Goal: Information Seeking & Learning: Learn about a topic

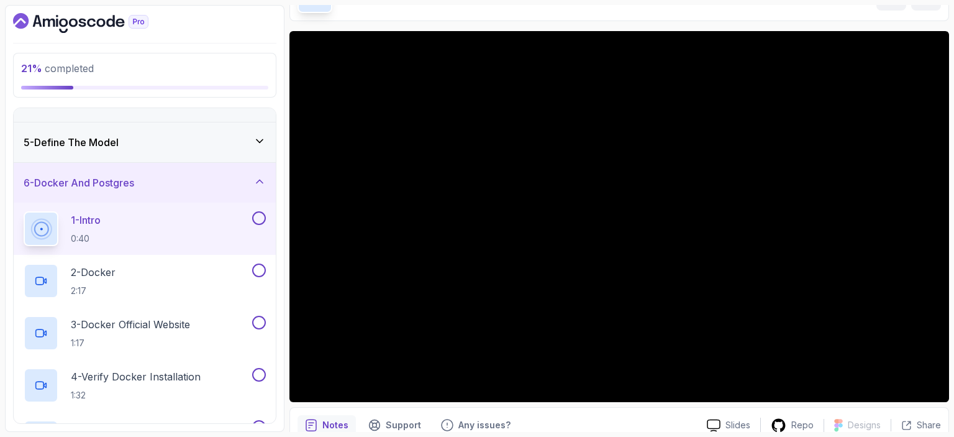
scroll to position [35, 0]
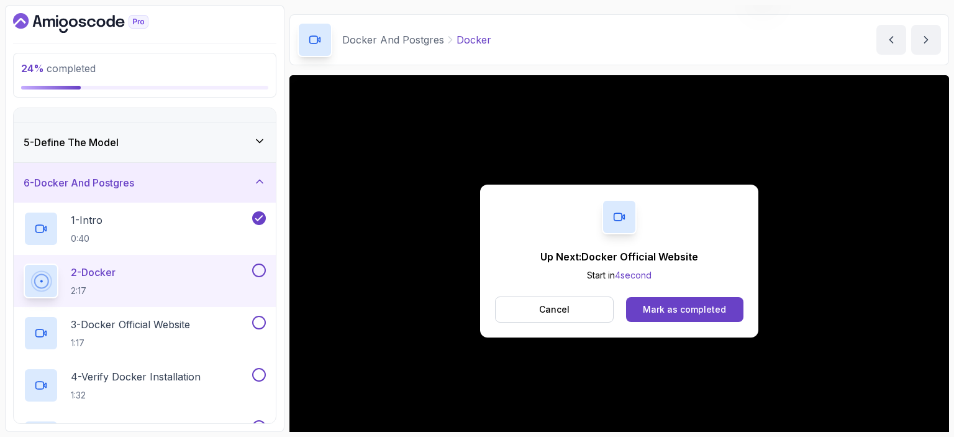
scroll to position [80, 0]
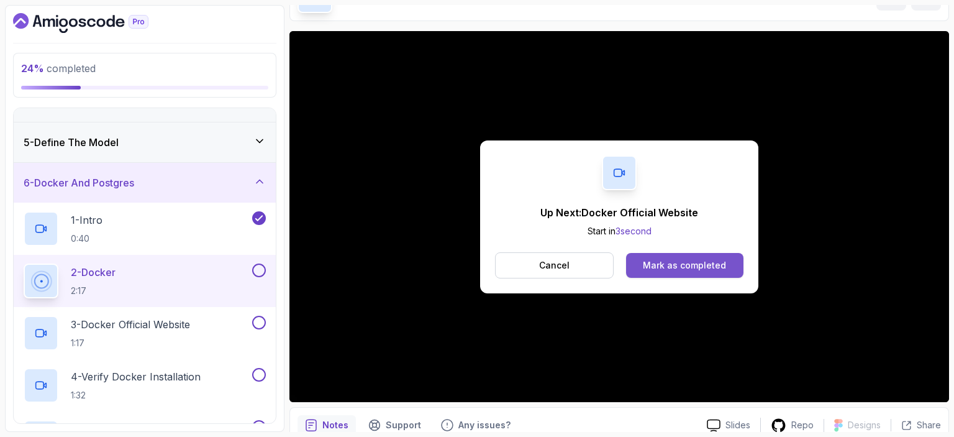
click at [679, 265] on div "Mark as completed" at bounding box center [684, 265] width 83 height 12
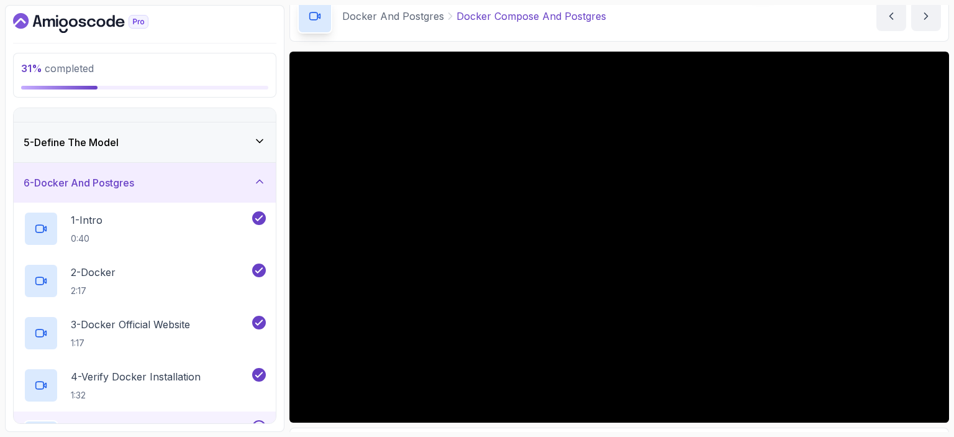
scroll to position [92, 0]
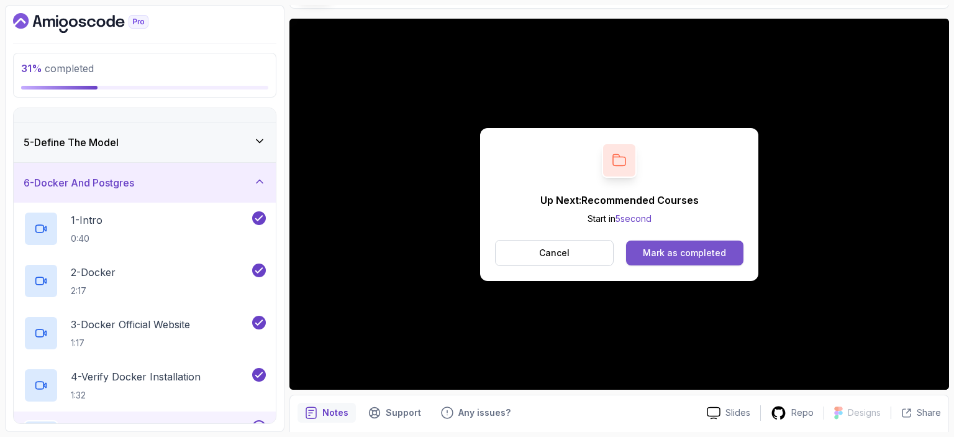
click at [700, 249] on div "Mark as completed" at bounding box center [684, 253] width 83 height 12
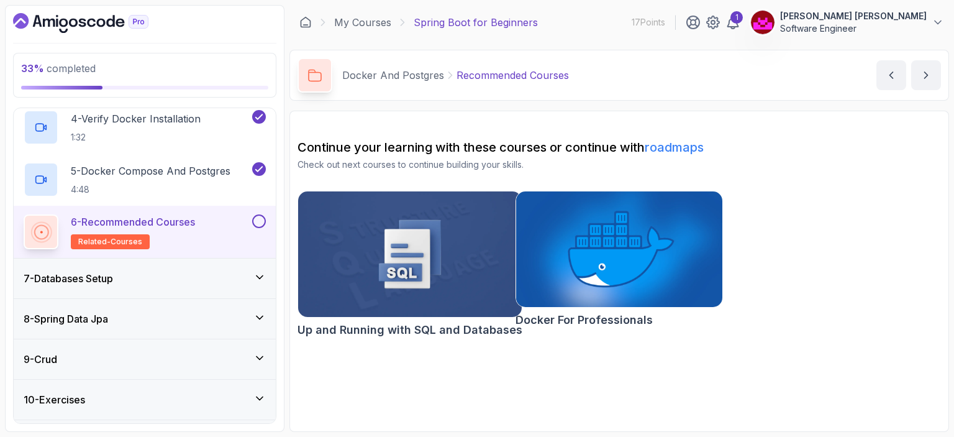
scroll to position [452, 0]
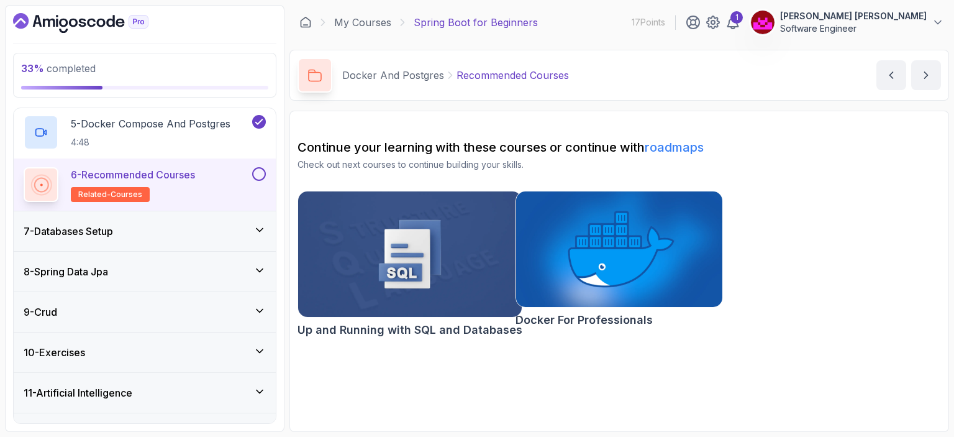
click at [124, 226] on div "7 - Databases Setup" at bounding box center [145, 231] width 242 height 15
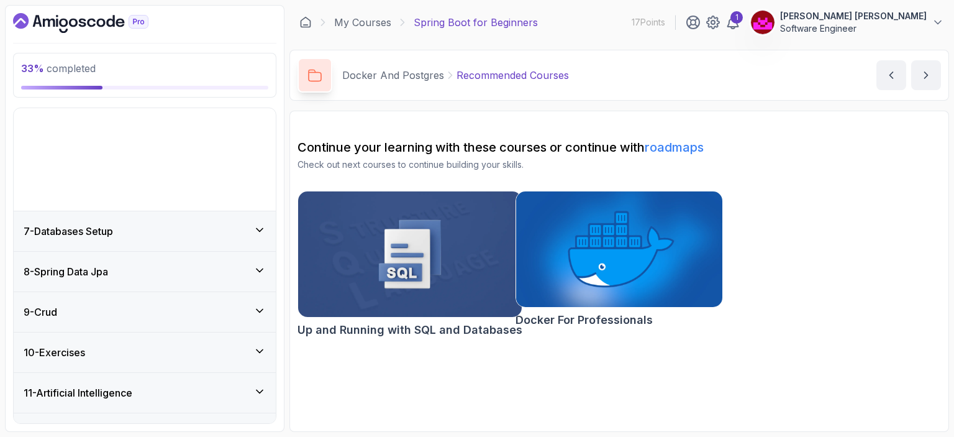
scroll to position [167, 0]
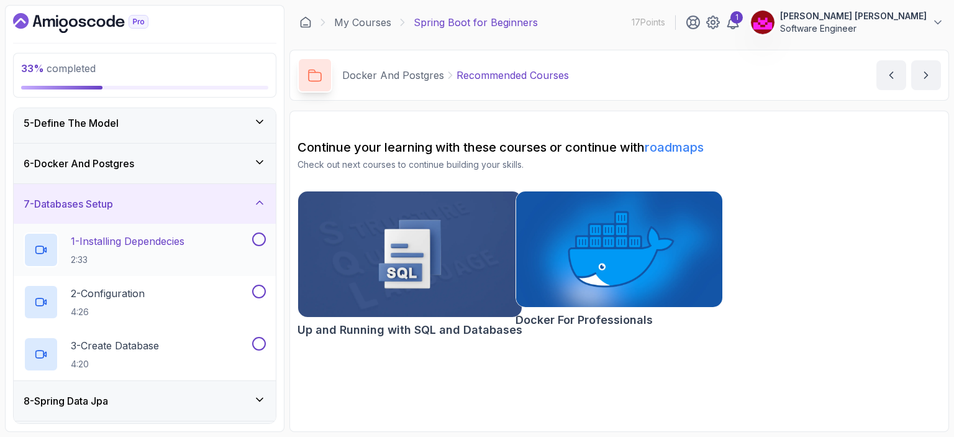
click at [146, 238] on p "1 - Installing Dependecies" at bounding box center [128, 241] width 114 height 15
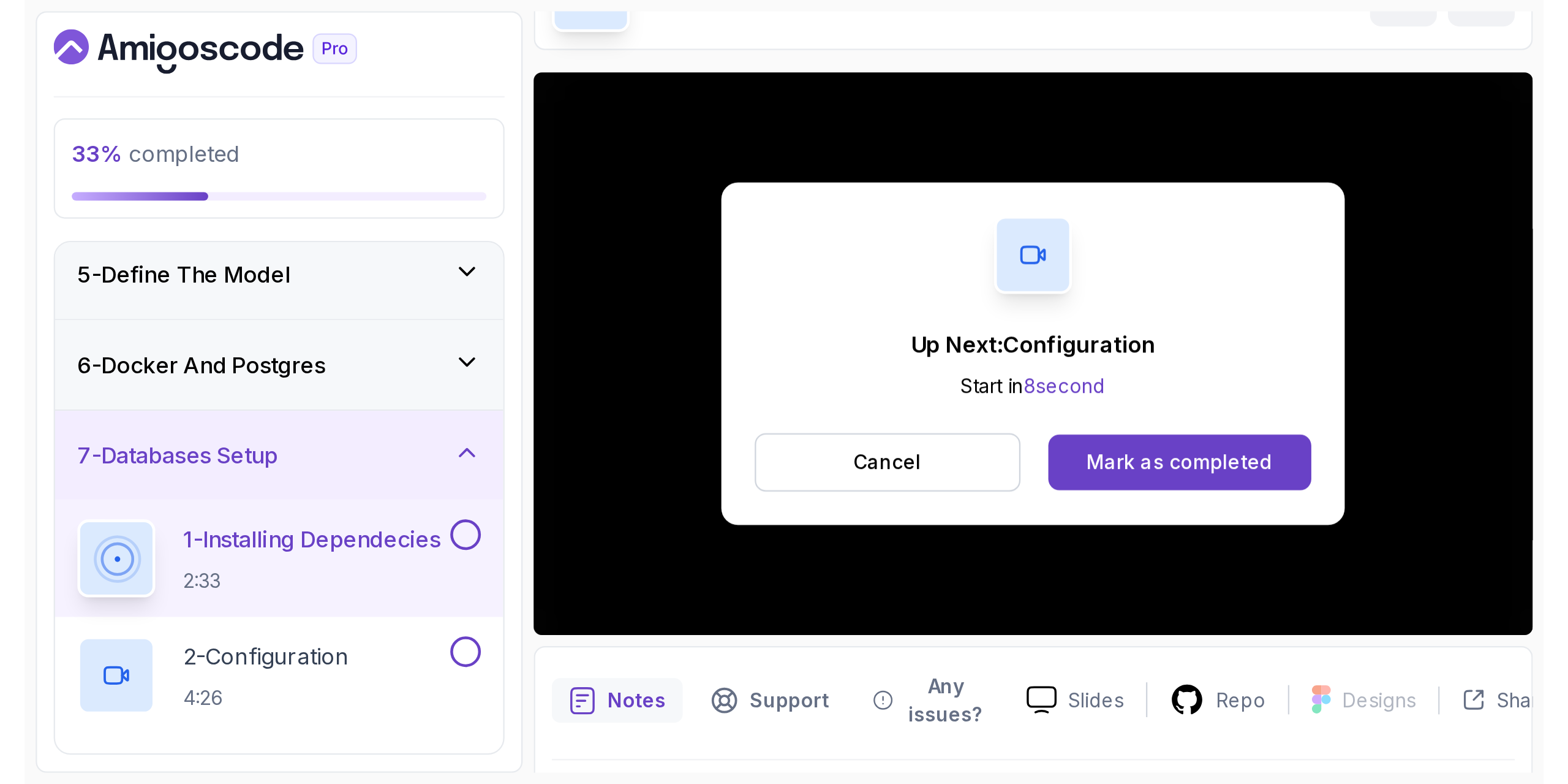
scroll to position [39, 0]
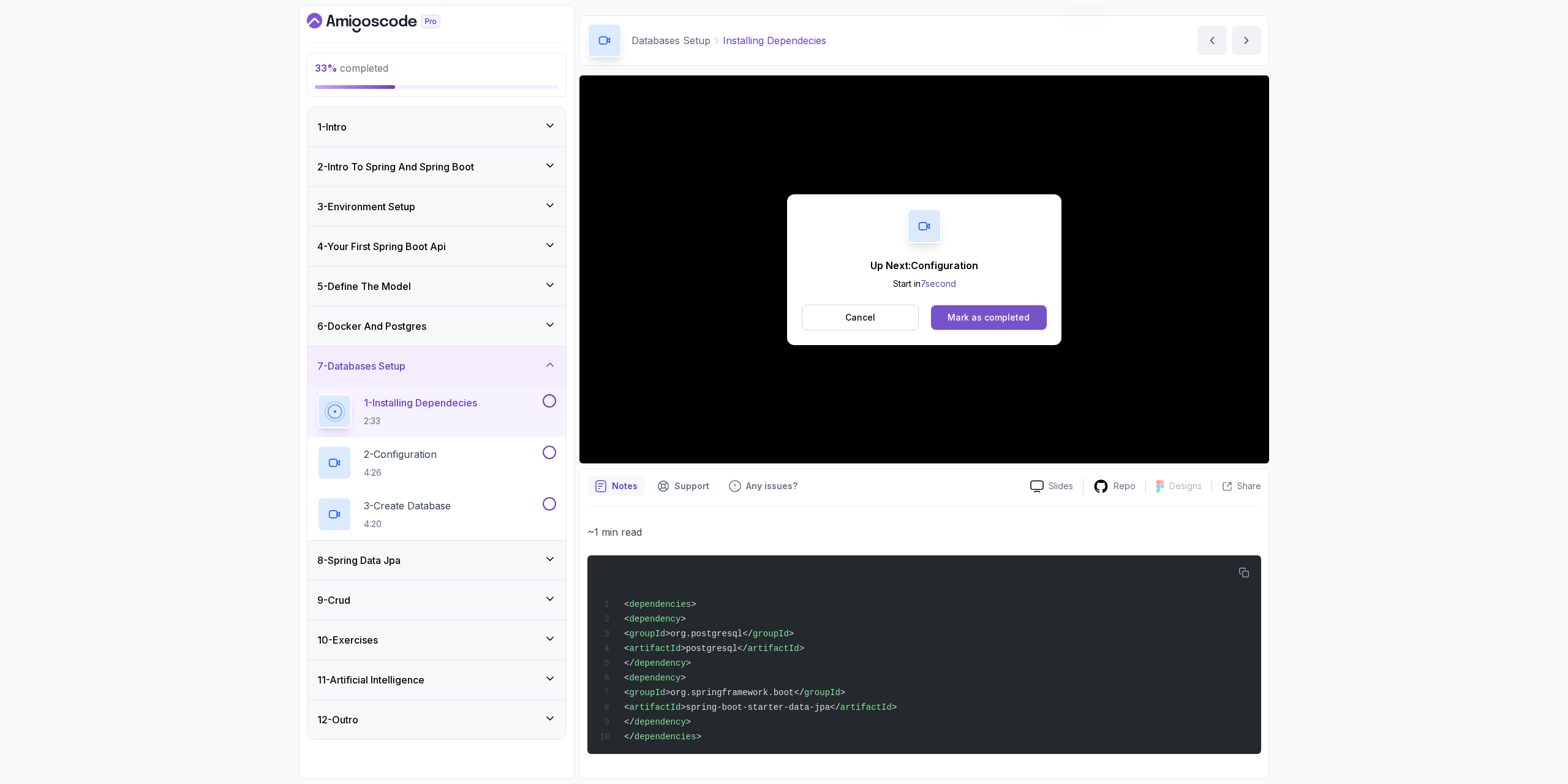
click at [940, 313] on div "Mark as completed" at bounding box center [988, 318] width 82 height 12
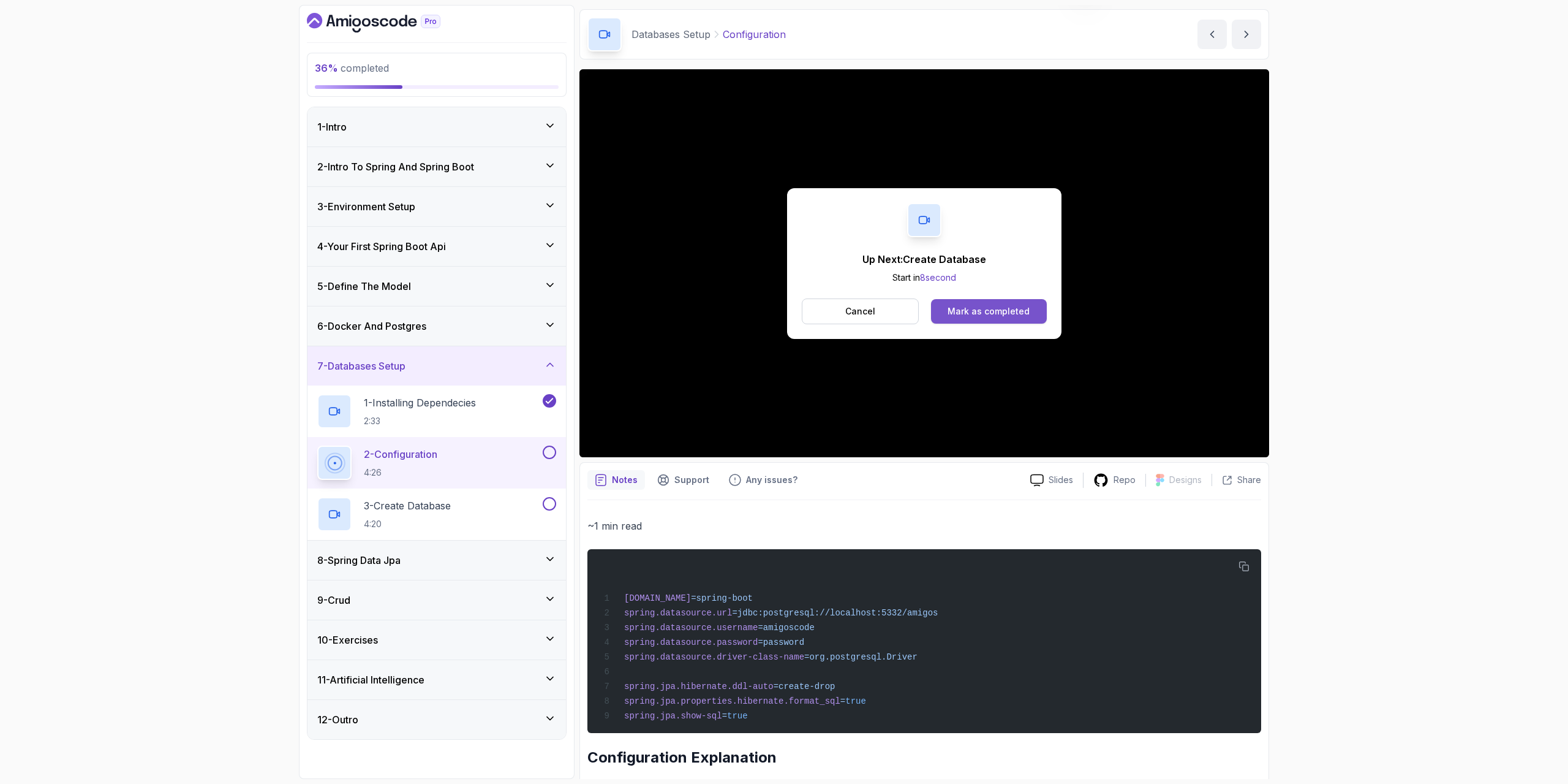
click at [940, 311] on div "Mark as completed" at bounding box center [988, 311] width 82 height 12
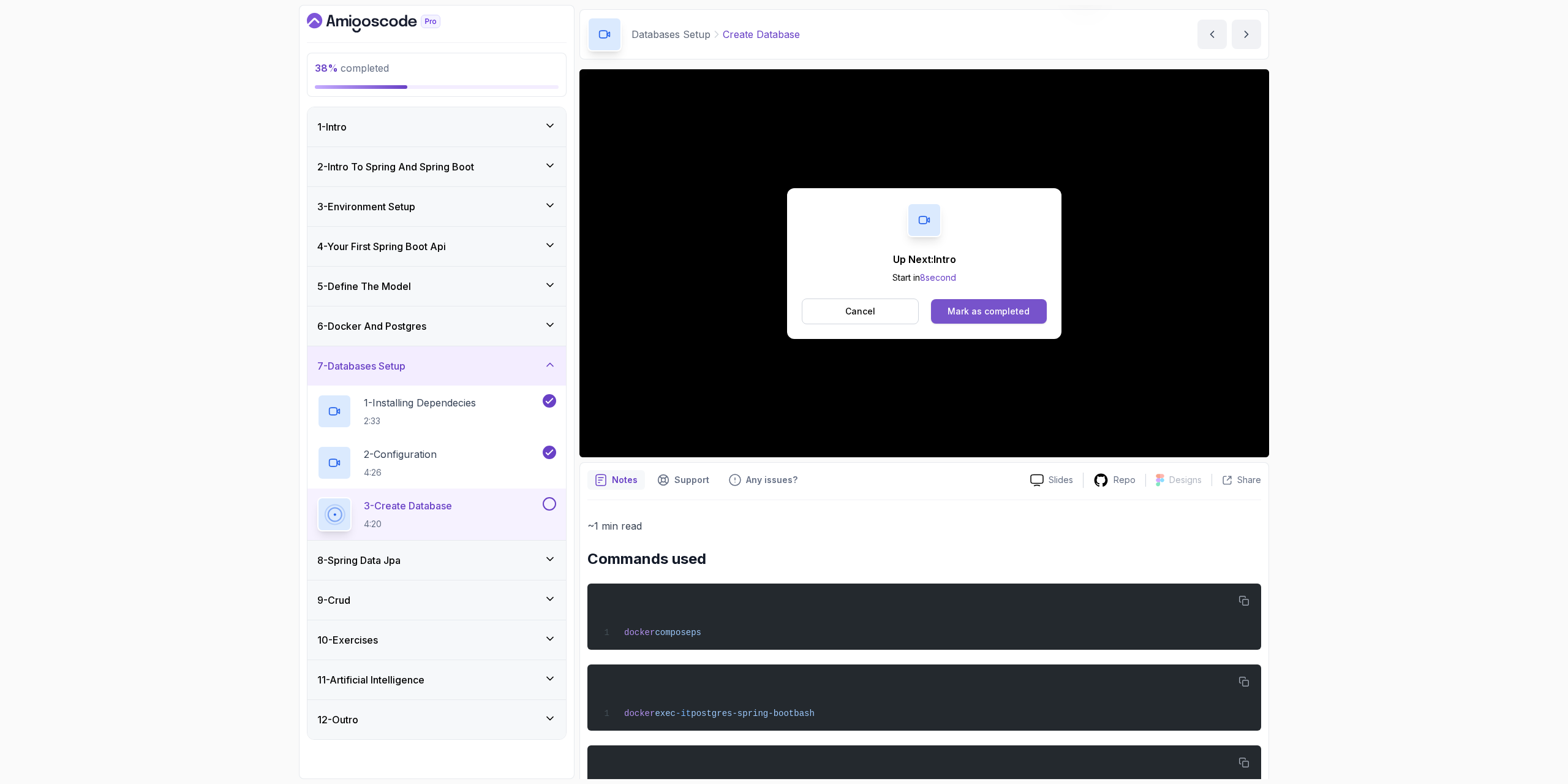
click at [940, 315] on div "Mark as completed" at bounding box center [988, 311] width 82 height 12
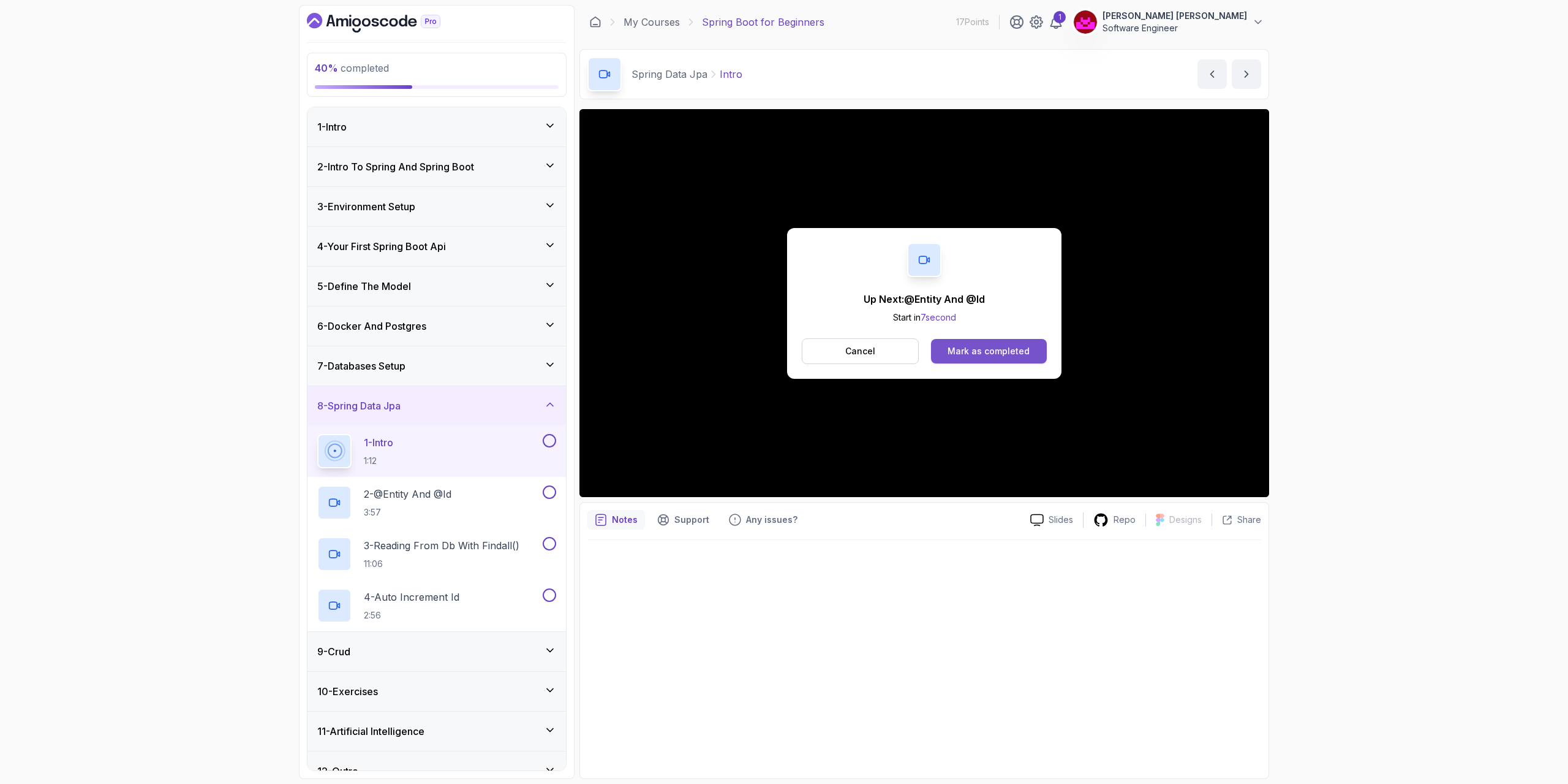
click at [940, 347] on div "Mark as completed" at bounding box center [988, 351] width 82 height 12
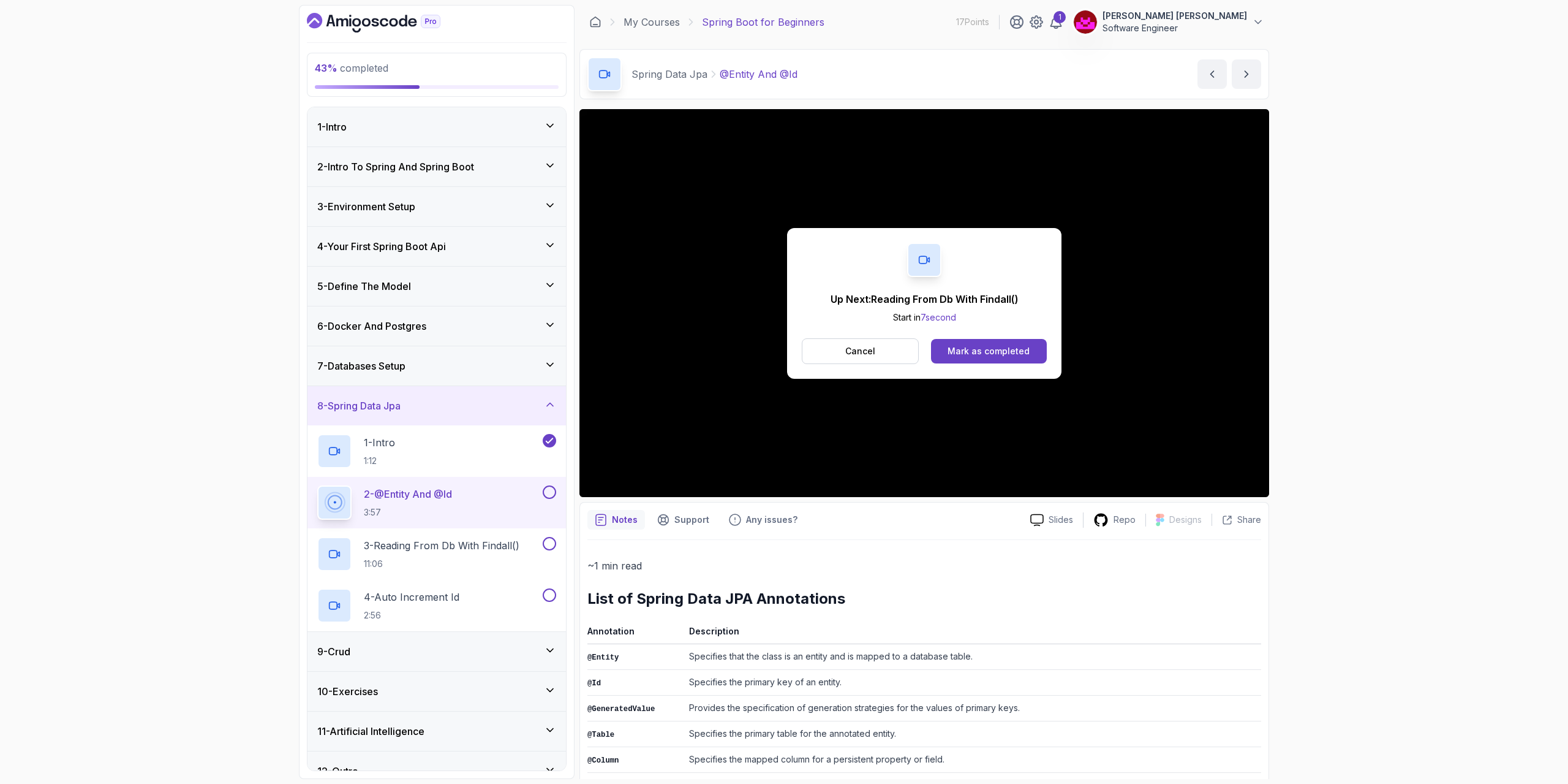
click at [940, 347] on div "Mark as completed" at bounding box center [988, 351] width 82 height 12
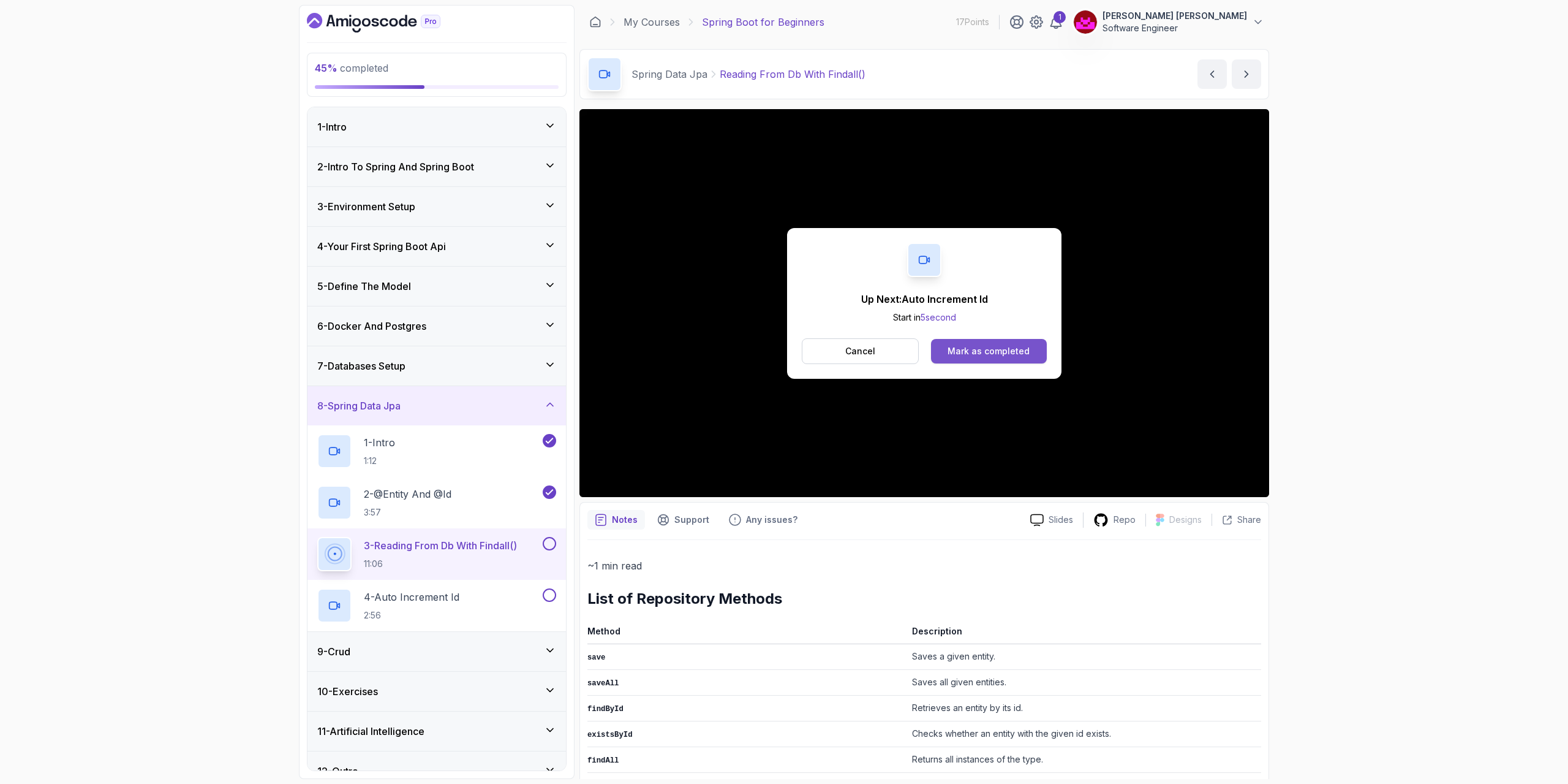
click at [940, 353] on button "Mark as completed" at bounding box center [988, 351] width 115 height 25
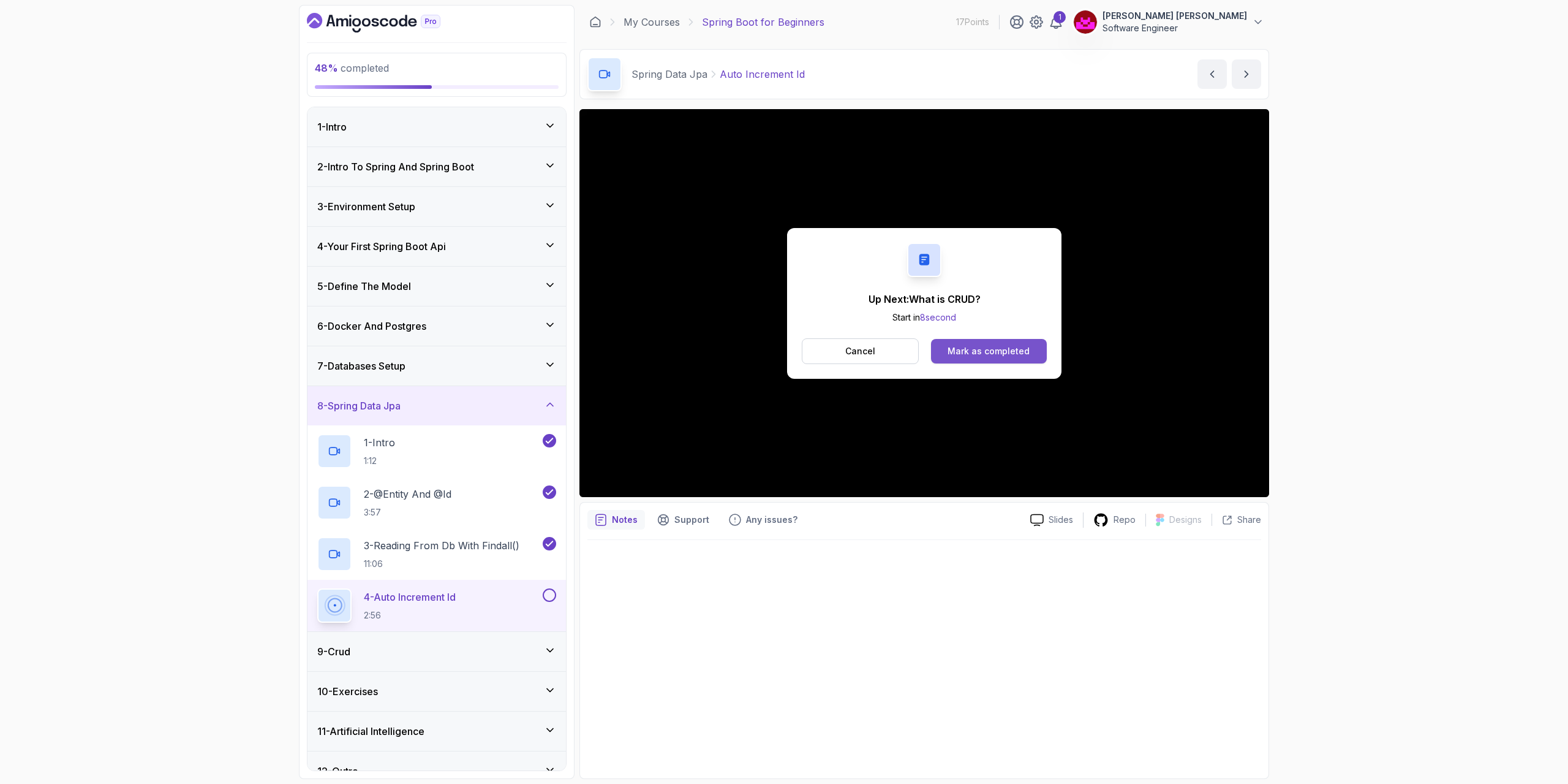
click at [940, 357] on button "Mark as completed" at bounding box center [988, 351] width 115 height 25
